Goal: Information Seeking & Learning: Learn about a topic

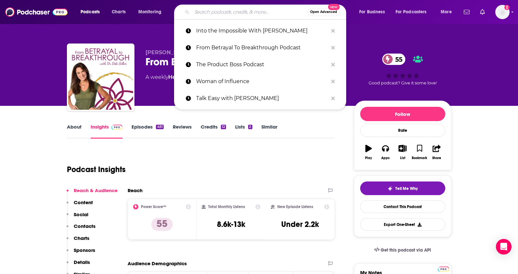
type input "GRIT: The Real Estate Growth Mindset ([PERSON_NAME])"
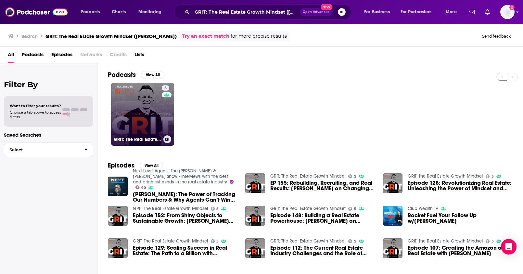
click at [148, 110] on link "5 GRIT: The Real Estate Growth Mindset" at bounding box center [142, 114] width 63 height 63
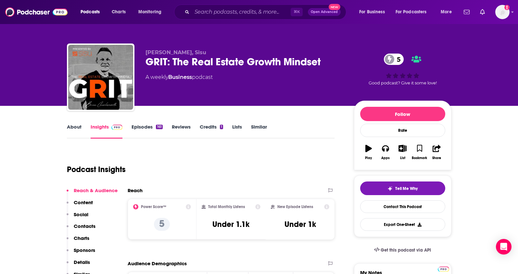
click at [84, 225] on p "Contacts" at bounding box center [85, 226] width 22 height 6
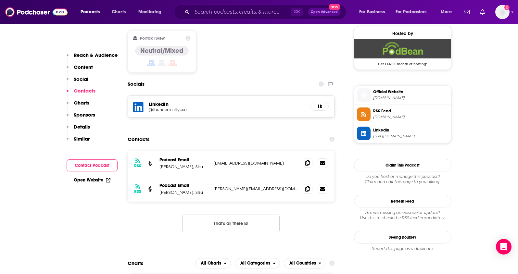
scroll to position [528, 0]
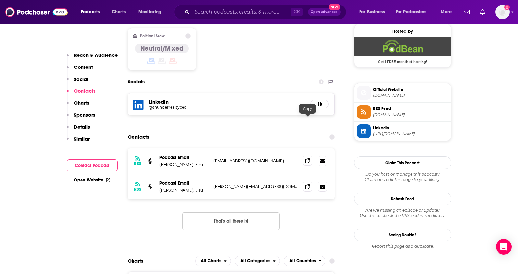
click at [308, 158] on icon at bounding box center [307, 160] width 5 height 5
click at [306, 184] on icon at bounding box center [307, 186] width 5 height 5
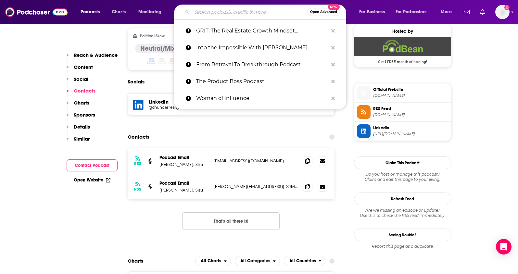
click at [207, 8] on input "Search podcasts, credits, & more..." at bounding box center [249, 12] width 115 height 10
paste input "The Modern Real Estate Agents"
type input "The Modern Real Estate Agents"
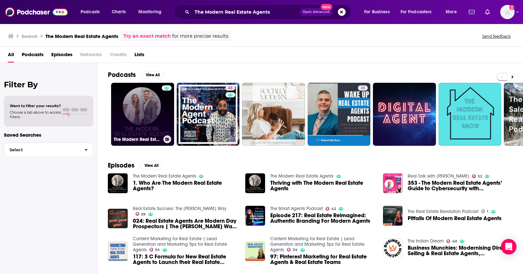
click at [149, 106] on link "The Modern Real Estate Agents" at bounding box center [142, 114] width 63 height 63
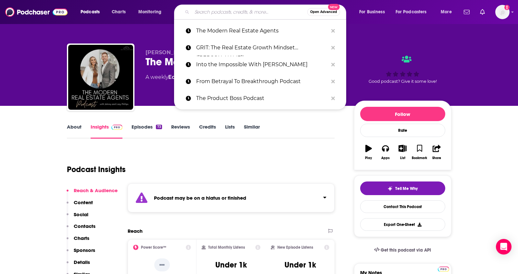
click at [207, 15] on input "Search podcasts, credits, & more..." at bounding box center [249, 12] width 115 height 10
paste input "Super Agents Live"
type input "Super Agents Live"
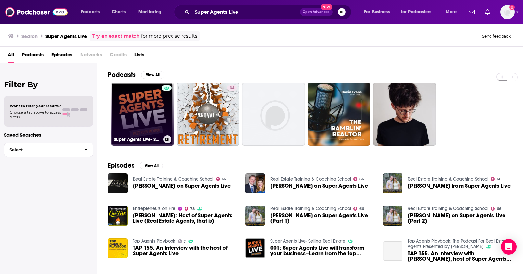
click at [147, 112] on link "Super Agents Live- Selling Real Estate" at bounding box center [142, 114] width 63 height 63
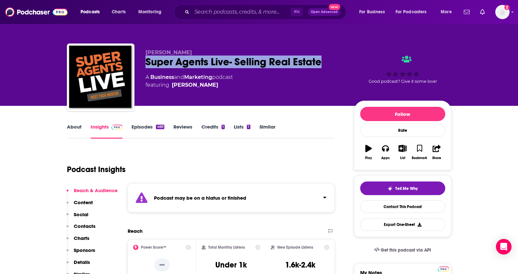
drag, startPoint x: 332, startPoint y: 62, endPoint x: 141, endPoint y: 62, distance: 190.4
click at [141, 62] on div "[PERSON_NAME] Super Agents Live- Selling Real Estate A Business and Marketing p…" at bounding box center [259, 79] width 385 height 70
copy h2 "Super Agents Live- Selling Real Estate"
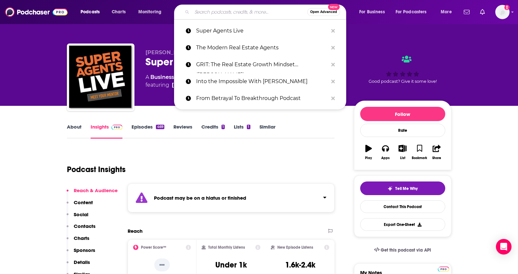
click at [239, 13] on input "Search podcasts, credits, & more..." at bounding box center [249, 12] width 115 height 10
paste input "Icons of Real Estate (Network)"
type input "Icons of Real Estate (Network)"
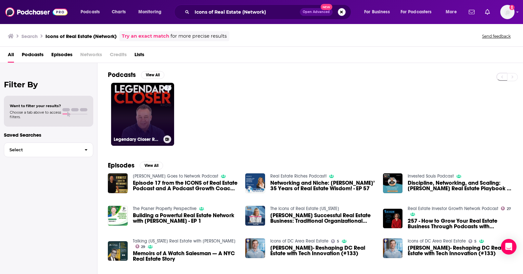
click at [150, 106] on link "7 Legendary Closer Radio" at bounding box center [142, 114] width 63 height 63
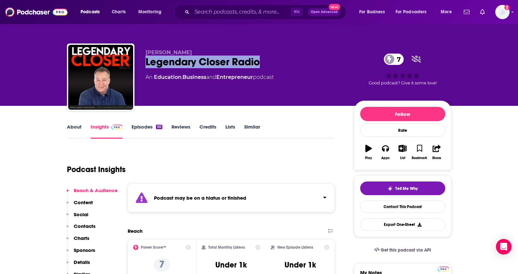
drag, startPoint x: 275, startPoint y: 62, endPoint x: 144, endPoint y: 64, distance: 131.3
click at [144, 64] on div "[PERSON_NAME] Legendary Closer Radio 7 An Education , Business and Entrepreneur…" at bounding box center [259, 79] width 385 height 70
copy h2 "Legendary Closer Radio"
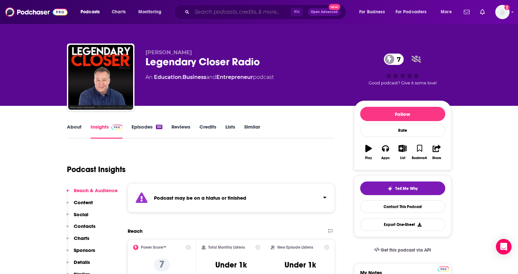
click at [234, 14] on input "Search podcasts, credits, & more..." at bounding box center [241, 12] width 99 height 10
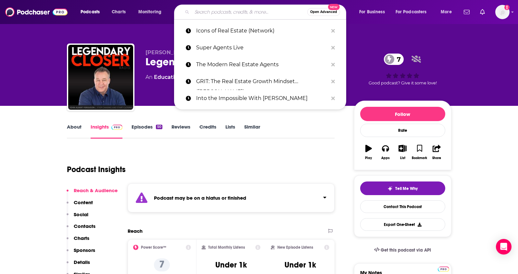
paste input "Icons of Real Estate Podcast"
type input "Icons of Real Estate Podcast"
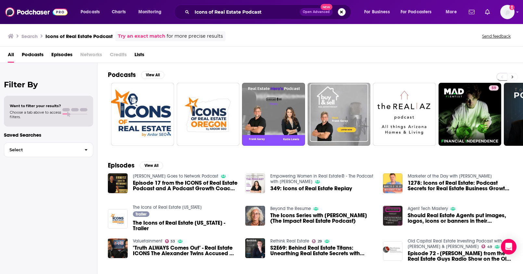
click at [510, 74] on button at bounding box center [512, 77] width 11 height 8
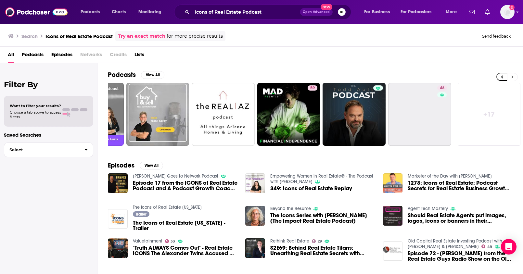
scroll to position [0, 182]
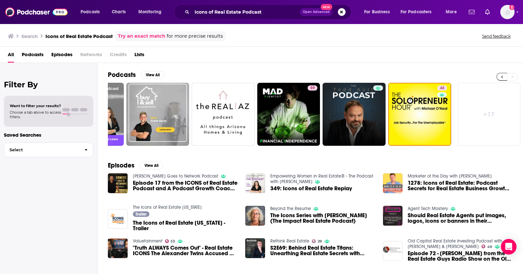
click at [500, 76] on button at bounding box center [501, 77] width 11 height 8
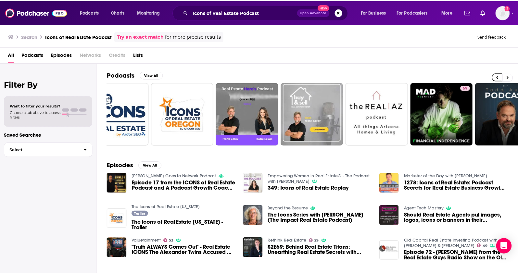
scroll to position [0, 0]
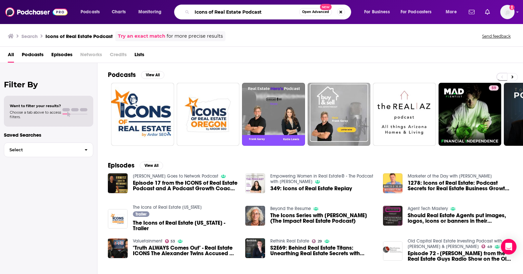
drag, startPoint x: 196, startPoint y: 10, endPoint x: 155, endPoint y: 6, distance: 41.1
click at [155, 6] on div "Podcasts Charts Monitoring Icons of Real Estate Podcast Open Advanced New For B…" at bounding box center [269, 12] width 387 height 15
paste input "Dropping Bombs ([PERSON_NAME])"
drag, startPoint x: 238, startPoint y: 13, endPoint x: 279, endPoint y: 16, distance: 40.4
click at [279, 16] on input "Dropping Bombs ([PERSON_NAME])" at bounding box center [245, 12] width 107 height 10
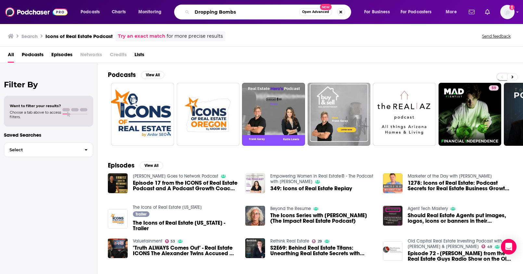
type input "Dropping Bombs"
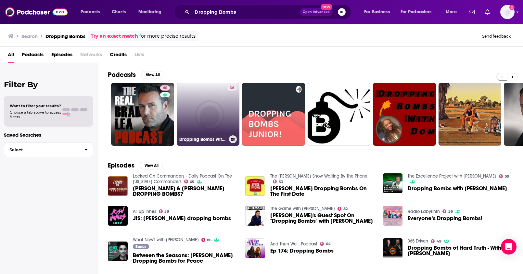
click at [204, 118] on link "36 Dropping Bombs with [PERSON_NAME]" at bounding box center [208, 114] width 63 height 63
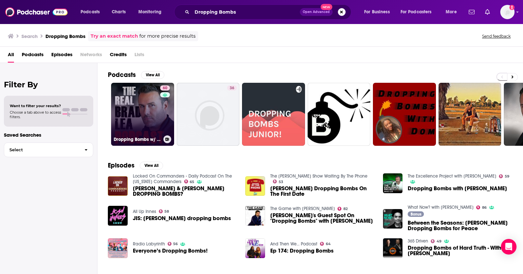
click at [149, 117] on link "60 Dropping Bombs w/ The Real [PERSON_NAME]" at bounding box center [142, 114] width 63 height 63
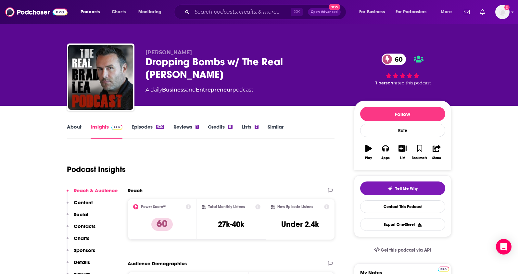
click at [89, 226] on p "Contacts" at bounding box center [85, 226] width 22 height 6
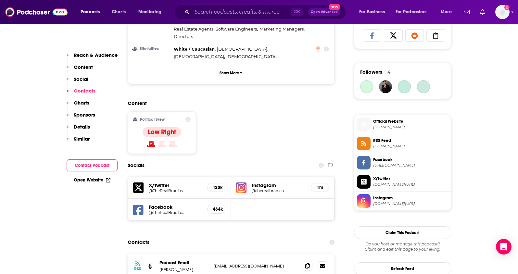
scroll to position [549, 0]
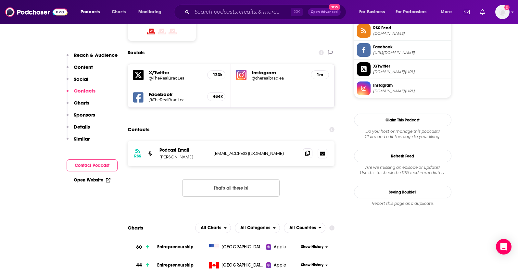
click at [308, 151] on icon at bounding box center [307, 153] width 5 height 5
click at [205, 14] on input "Search podcasts, credits, & more..." at bounding box center [241, 12] width 99 height 10
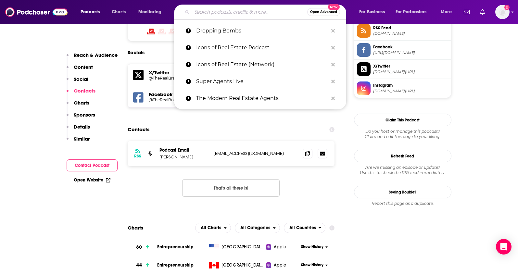
paste input "Real Business Owners"
type input "Real Business Owners"
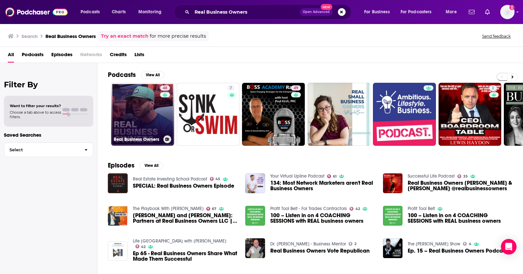
click at [127, 111] on link "48 Real Business Owners" at bounding box center [142, 114] width 63 height 63
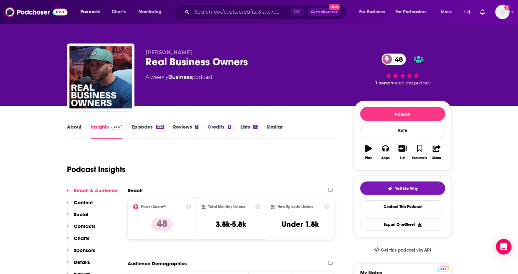
click at [87, 227] on p "Contacts" at bounding box center [85, 226] width 22 height 6
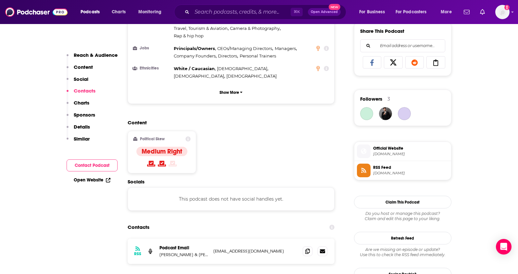
scroll to position [522, 0]
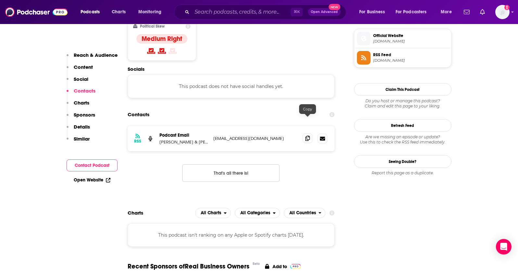
click at [309, 136] on icon at bounding box center [307, 138] width 5 height 5
click at [244, 17] on input "Search podcasts, credits, & more..." at bounding box center [241, 12] width 99 height 10
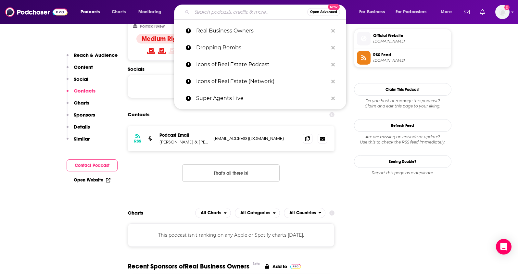
paste input "From Founder to CEO"
type input "From Founder to CEO"
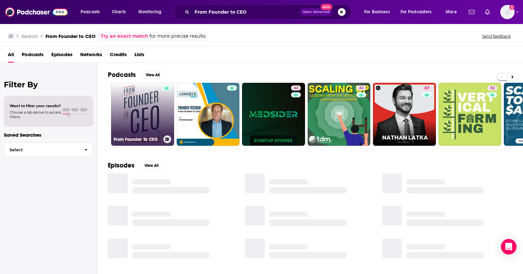
click at [154, 103] on link "From Founder To CEO" at bounding box center [142, 114] width 63 height 63
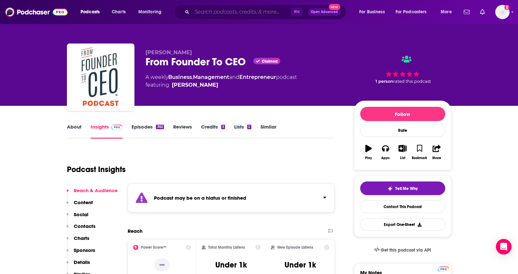
click at [222, 7] on input "Search podcasts, credits, & more..." at bounding box center [241, 12] width 99 height 10
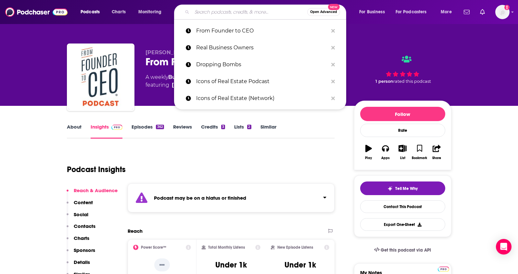
paste input "The Action Academy"
type input "The Action Academy"
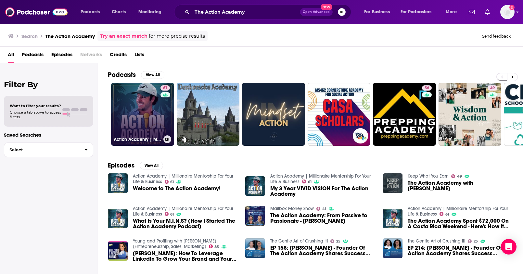
click at [146, 110] on link "61 Action Academy | Millionaire Mentorship For Your Life & Business" at bounding box center [142, 114] width 63 height 63
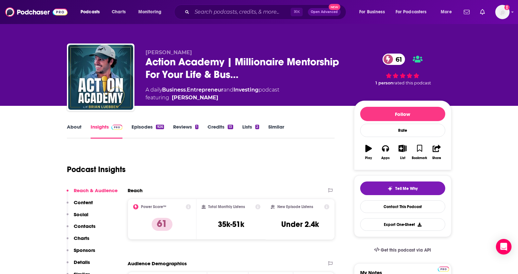
click at [85, 225] on p "Contacts" at bounding box center [85, 226] width 22 height 6
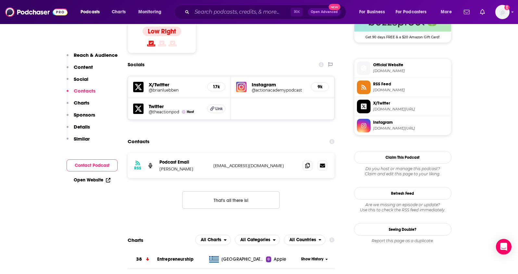
scroll to position [557, 0]
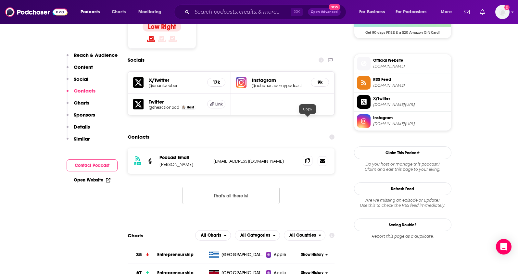
click at [307, 158] on icon at bounding box center [307, 160] width 5 height 5
click at [232, 9] on input "Search podcasts, credits, & more..." at bounding box center [241, 12] width 99 height 10
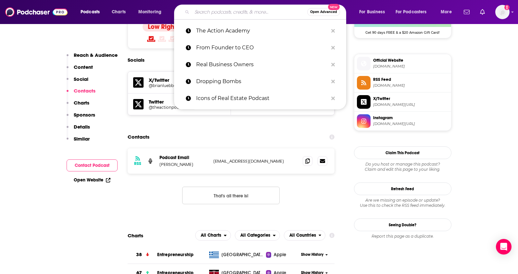
paste input "The Art of Masculinity ([PERSON_NAME])"
type input "The Art of Masculinity ([PERSON_NAME])"
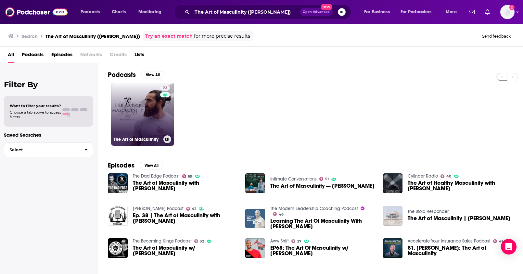
click at [143, 112] on link "23 The Art of Masculinity" at bounding box center [142, 114] width 63 height 63
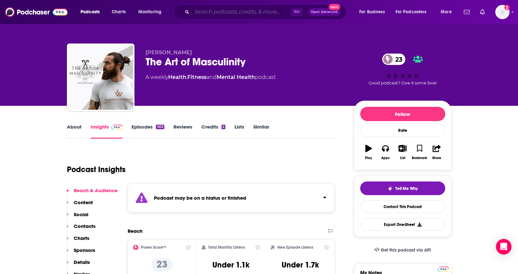
click at [226, 10] on input "Search podcasts, credits, & more..." at bounding box center [241, 12] width 99 height 10
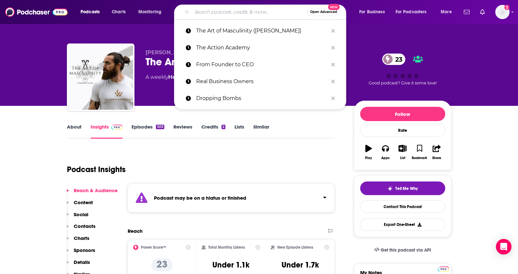
paste input "Art of Manliness"
type input "Art of Manliness"
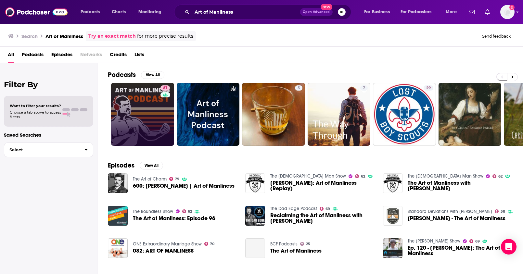
click at [153, 101] on link "81" at bounding box center [142, 114] width 63 height 63
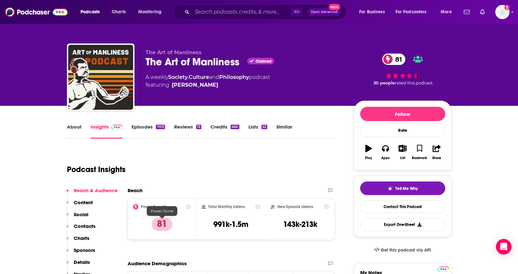
click at [85, 226] on p "Contacts" at bounding box center [85, 226] width 22 height 6
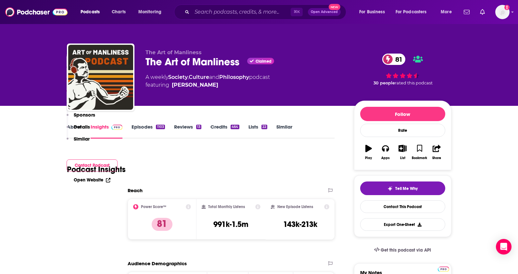
scroll to position [572, 0]
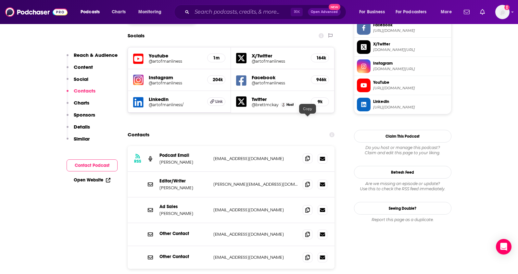
click at [309, 156] on icon at bounding box center [307, 158] width 5 height 5
click at [225, 16] on input "Search podcasts, credits, & more..." at bounding box center [241, 12] width 99 height 10
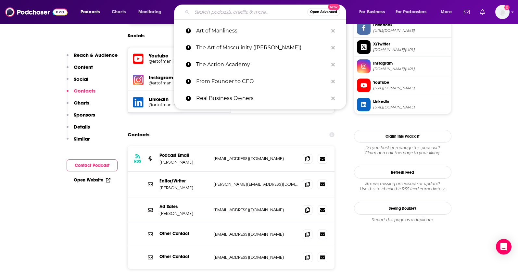
paste input "Grit Mindset with [PERSON_NAME]"
type input "Grit Mindset with [PERSON_NAME]"
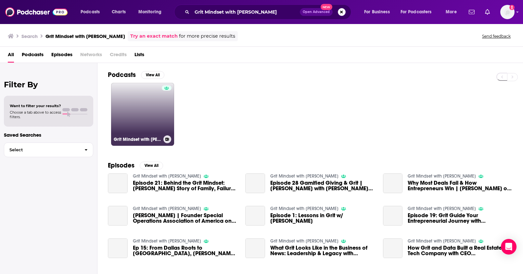
click at [149, 105] on link "Grit Mindset with [PERSON_NAME]" at bounding box center [142, 114] width 63 height 63
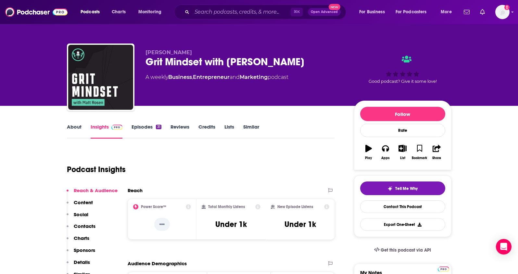
click at [87, 224] on p "Contacts" at bounding box center [85, 226] width 22 height 6
click at [217, 10] on input "Search podcasts, credits, & more..." at bounding box center [241, 12] width 99 height 10
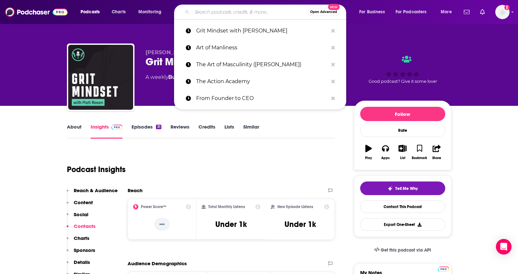
paste input "FeedSpot lists (curated targets)"
type input "FeedSpot lists (curated targets)"
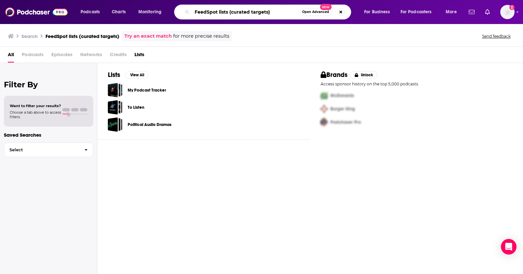
drag, startPoint x: 276, startPoint y: 13, endPoint x: 155, endPoint y: 7, distance: 122.0
click at [155, 7] on div "Podcasts Charts Monitoring FeedSpot lists (curated targets) Open Advanced New F…" at bounding box center [269, 12] width 387 height 15
paste input "Entrepreneurs on Fire (JLD"
type input "Entrepreneurs on Fire (JLD)"
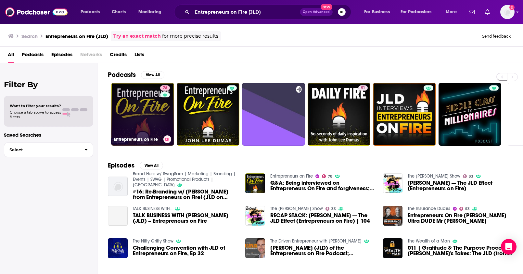
click at [151, 112] on link "78 Entrepreneurs on Fire" at bounding box center [142, 114] width 63 height 63
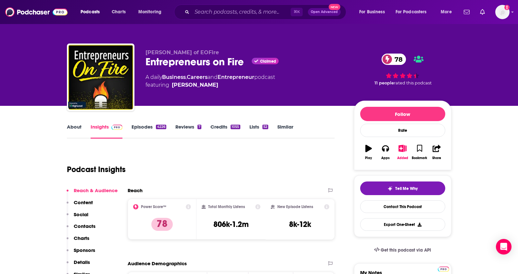
click at [85, 225] on p "Contacts" at bounding box center [85, 226] width 22 height 6
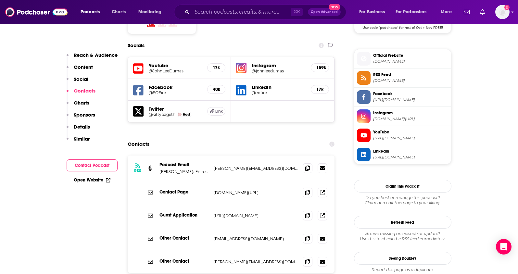
scroll to position [564, 0]
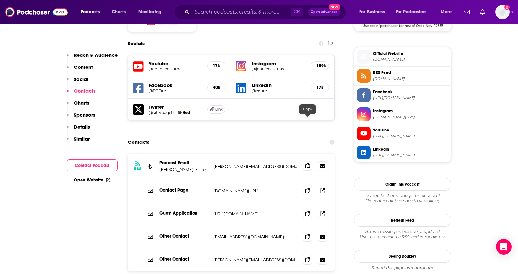
click at [307, 163] on icon at bounding box center [307, 165] width 5 height 5
click at [217, 13] on input "Search podcasts, credits, & more..." at bounding box center [241, 12] width 99 height 10
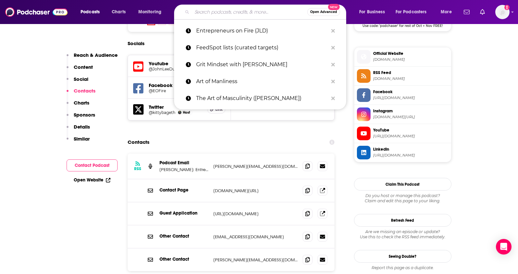
paste input "Grit Mindset with [PERSON_NAME]"
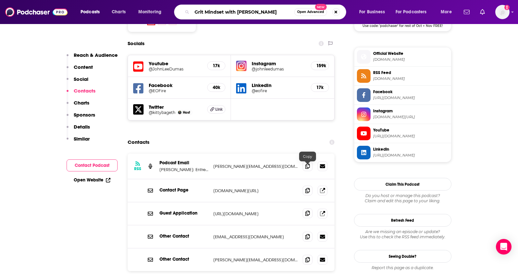
type input "Grit Mindset with [PERSON_NAME]"
click at [307, 211] on icon at bounding box center [307, 213] width 5 height 5
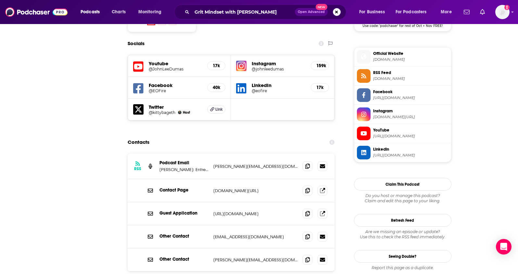
scroll to position [0, 0]
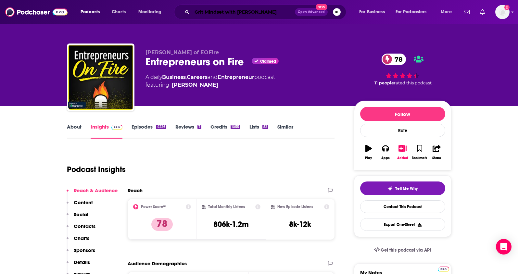
click at [277, 12] on input "Grit Mindset with [PERSON_NAME]" at bounding box center [243, 12] width 103 height 10
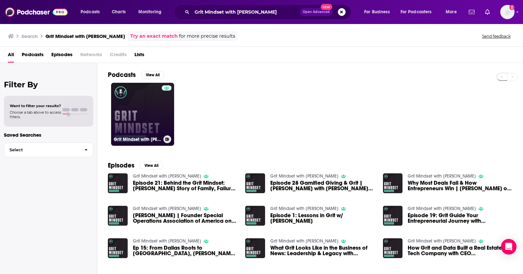
click at [147, 111] on link "Grit Mindset with [PERSON_NAME]" at bounding box center [142, 114] width 63 height 63
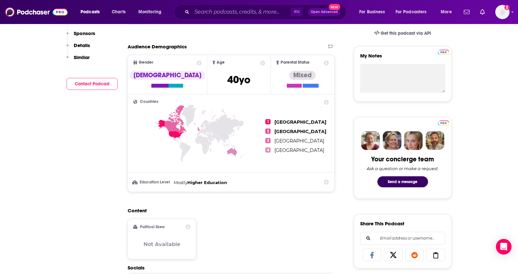
scroll to position [76, 0]
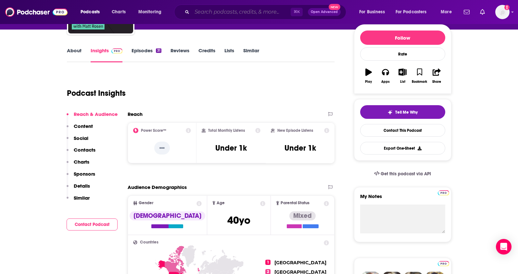
click at [205, 13] on input "Search podcasts, credits, & more..." at bounding box center [241, 12] width 99 height 10
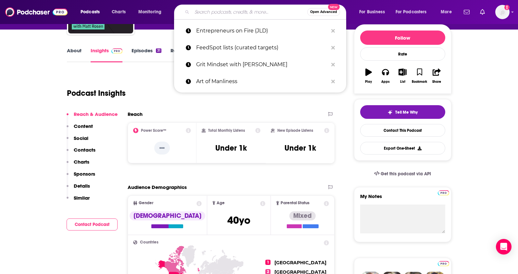
paste input "Icons of Real Estate (Network)"
type input "Icons of Real Estate (Network)"
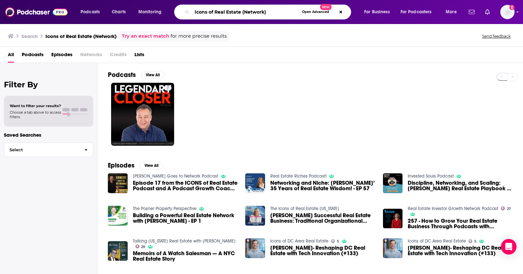
drag, startPoint x: 247, startPoint y: 12, endPoint x: 162, endPoint y: 5, distance: 85.5
click at [162, 5] on div "Podcasts Charts Monitoring Icons of Real Estate (Network) Open Advanced New For…" at bounding box center [269, 12] width 387 height 15
paste input "Real Business Owners"
type input "Real Business Owners"
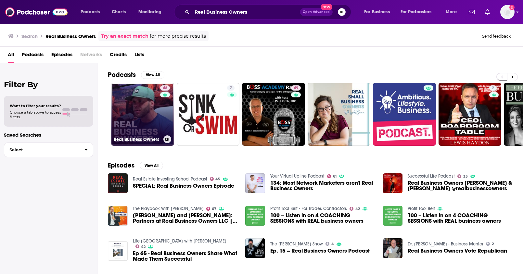
click at [141, 109] on link "48 Real Business Owners" at bounding box center [142, 114] width 63 height 63
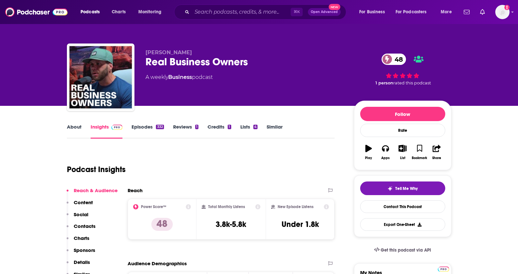
click at [76, 128] on link "About" at bounding box center [74, 131] width 15 height 15
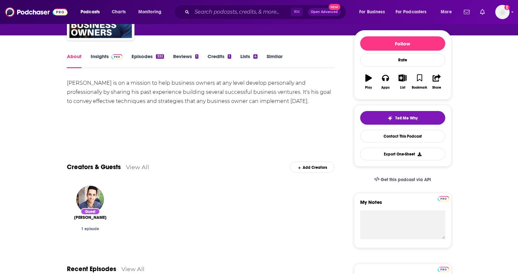
scroll to position [81, 0]
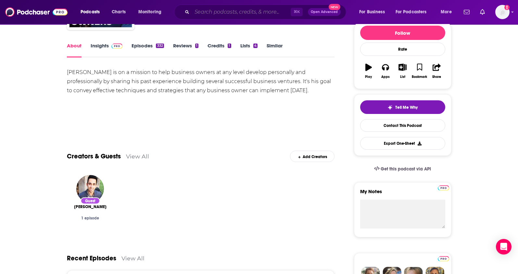
click at [233, 12] on input "Search podcasts, credits, & more..." at bounding box center [241, 12] width 99 height 10
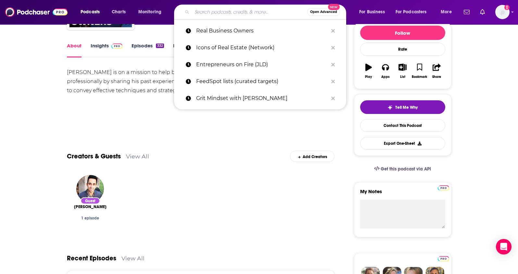
paste input "The Action Academy"
type input "The Action Academy"
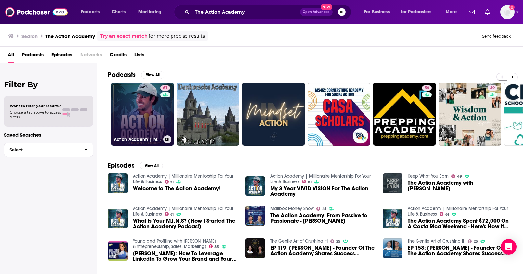
click at [147, 99] on link "61 Action Academy | Millionaire Mentorship For Your Life & Business" at bounding box center [142, 114] width 63 height 63
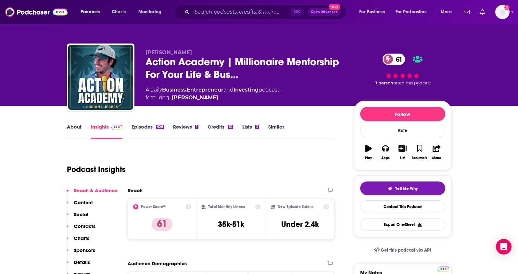
click at [78, 126] on link "About" at bounding box center [74, 131] width 15 height 15
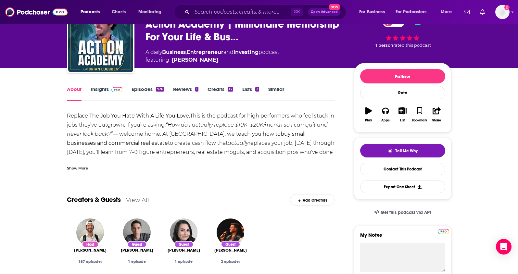
scroll to position [47, 0]
